Goal: Check status

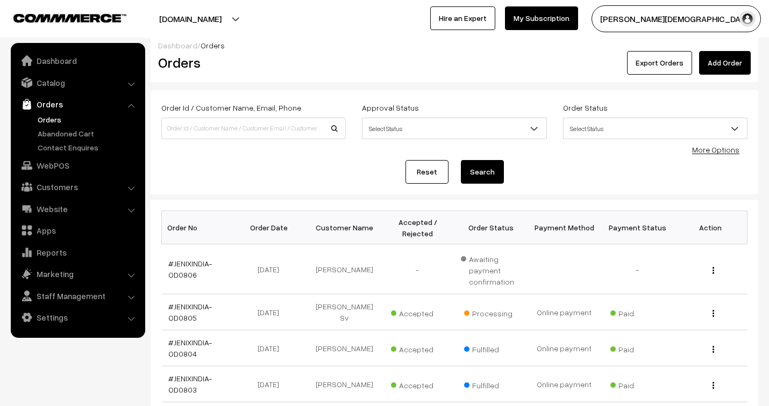
scroll to position [60, 0]
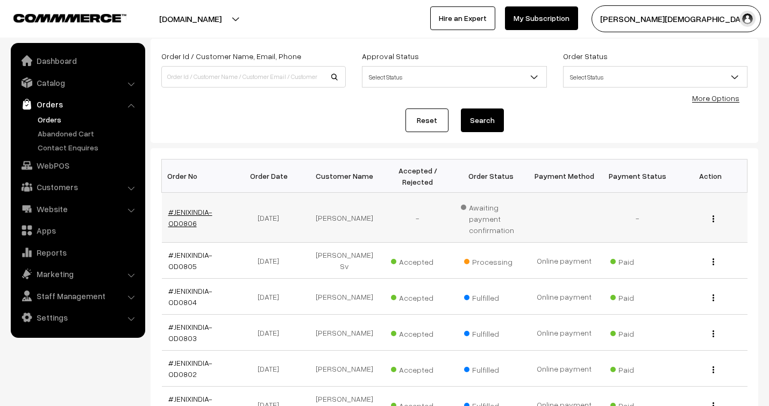
click at [188, 212] on link "#JENIXINDIA-OD0806" at bounding box center [190, 217] width 44 height 20
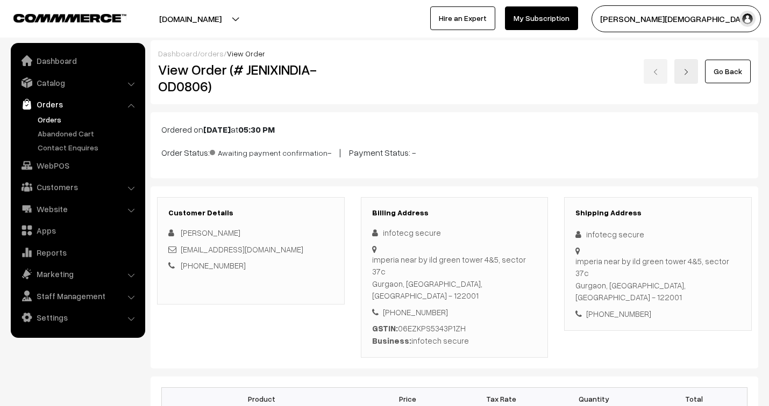
click at [207, 54] on link "orders" at bounding box center [212, 53] width 24 height 9
